Goal: Task Accomplishment & Management: Manage account settings

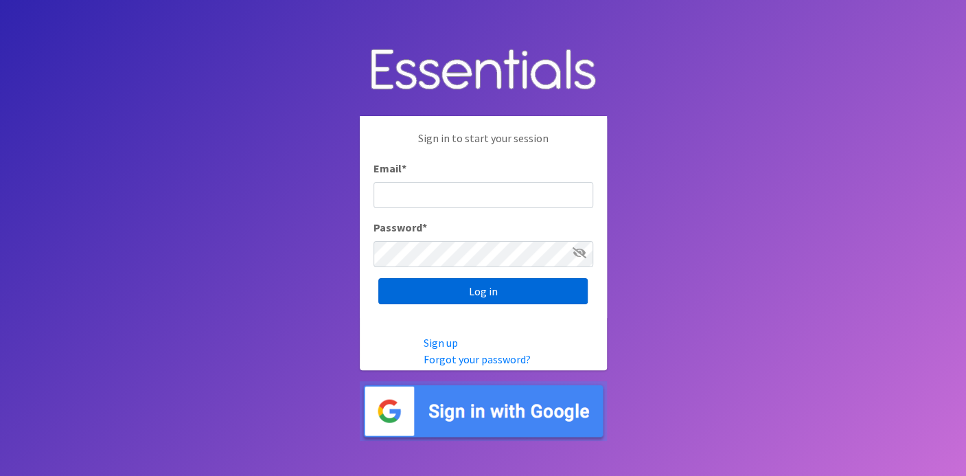
type input "deb@villagediaperbank.org"
click at [458, 285] on input "Log in" at bounding box center [482, 291] width 209 height 26
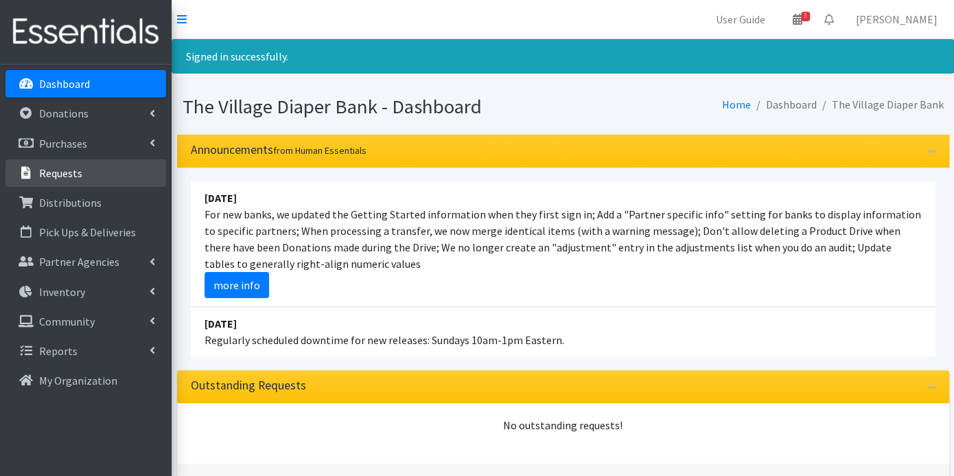
click at [94, 172] on link "Requests" at bounding box center [85, 172] width 161 height 27
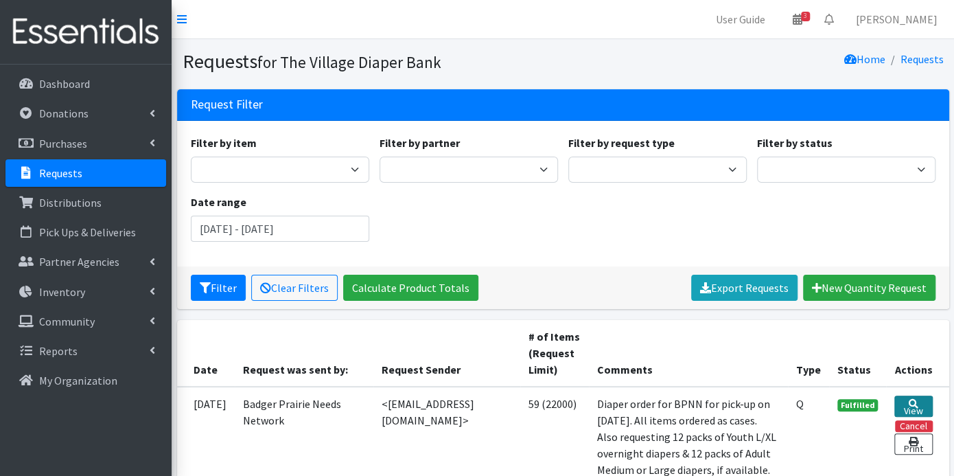
click at [919, 402] on link "View" at bounding box center [913, 405] width 38 height 21
